Goal: Task Accomplishment & Management: Manage account settings

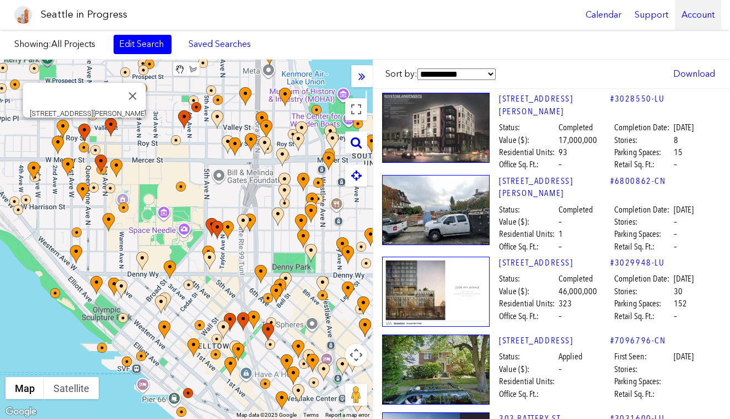
click at [696, 12] on div "Account" at bounding box center [698, 15] width 46 height 30
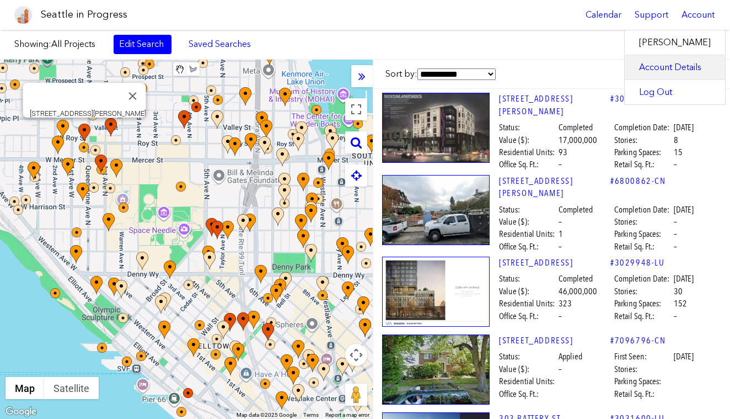
click at [656, 62] on link "Account Details" at bounding box center [675, 67] width 100 height 24
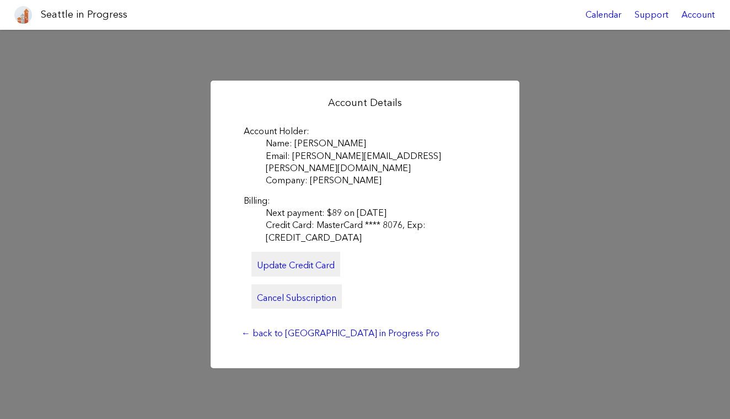
click at [315, 287] on link "Cancel Subscription" at bounding box center [297, 296] width 90 height 24
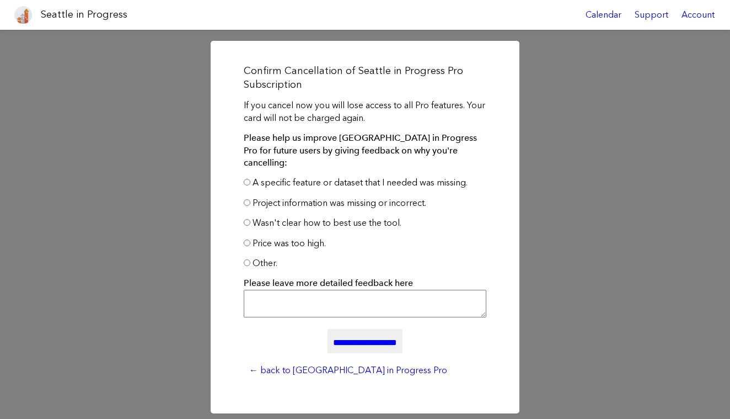
click at [377, 333] on input "**********" at bounding box center [365, 341] width 75 height 24
